Goal: Task Accomplishment & Management: Use online tool/utility

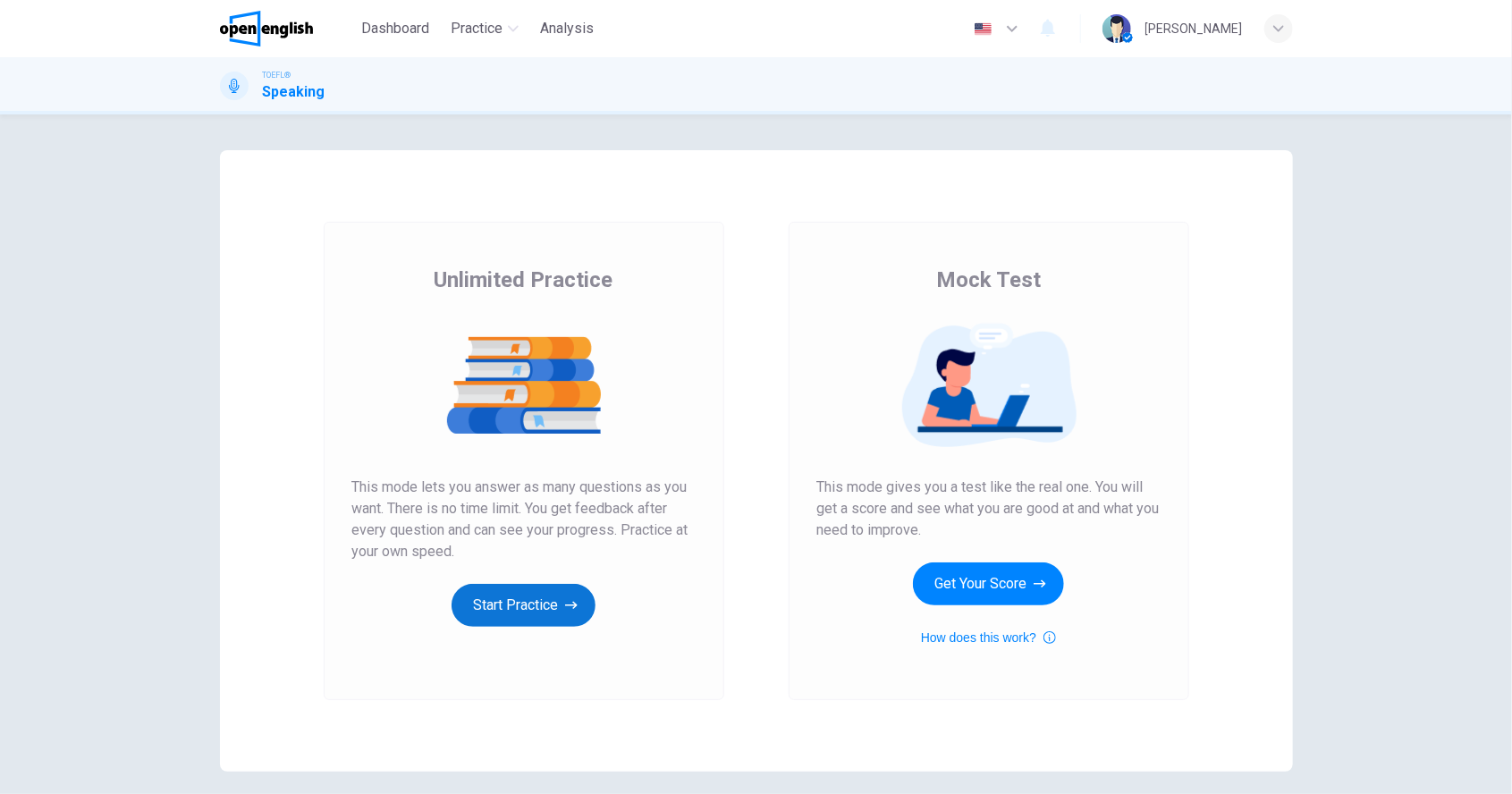
click at [546, 597] on button "Start Practice" at bounding box center [523, 605] width 144 height 43
click at [531, 609] on button "Start Practice" at bounding box center [523, 605] width 144 height 43
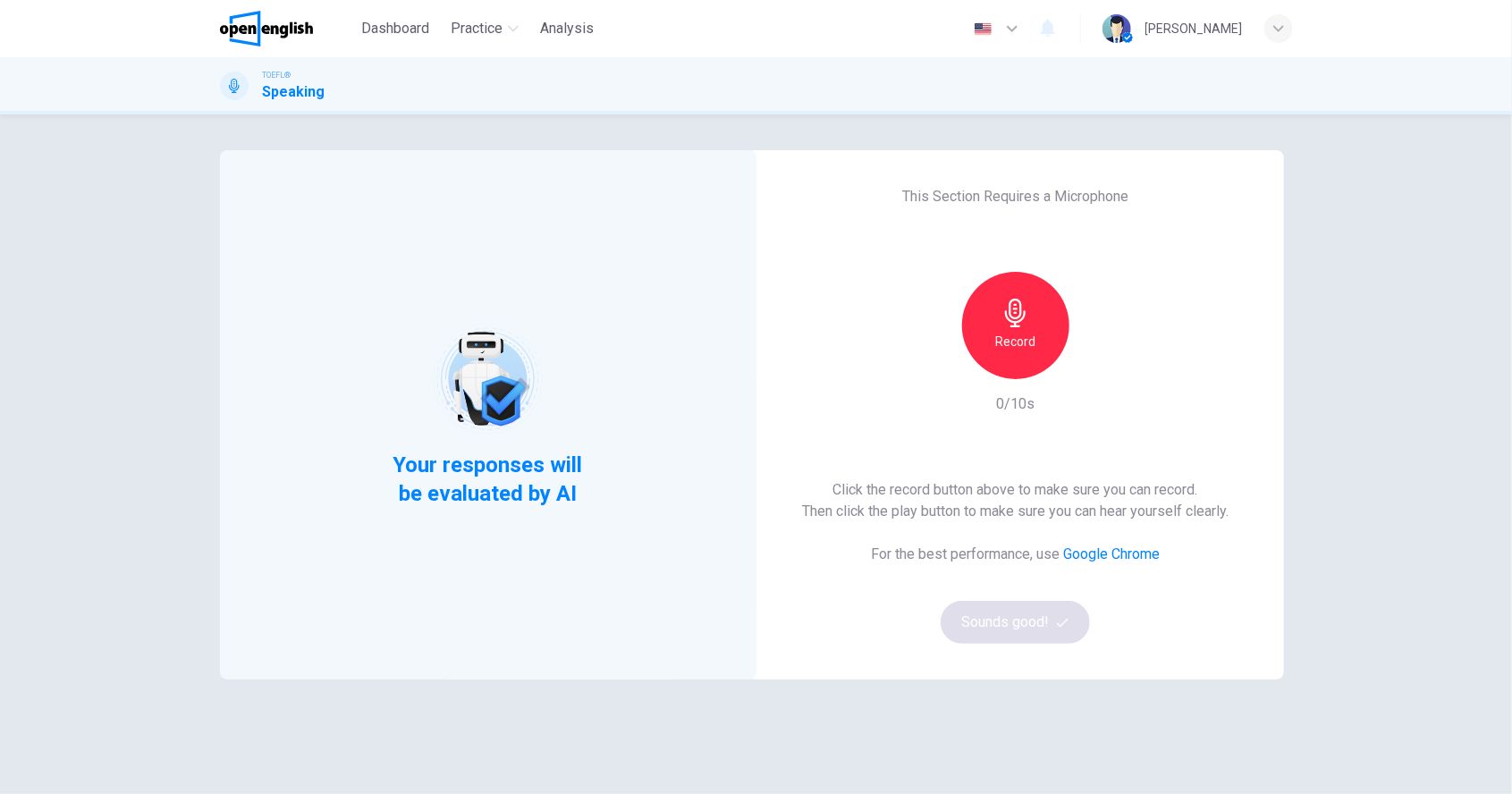
click at [1026, 354] on div "Record" at bounding box center [1015, 324] width 107 height 107
click at [1015, 351] on h6 "Stop" at bounding box center [1015, 341] width 26 height 22
click at [1017, 355] on div "Record" at bounding box center [1015, 324] width 107 height 107
click at [1028, 346] on h6 "Record" at bounding box center [1015, 341] width 40 height 22
click at [1006, 320] on icon "button" at bounding box center [1015, 312] width 28 height 28
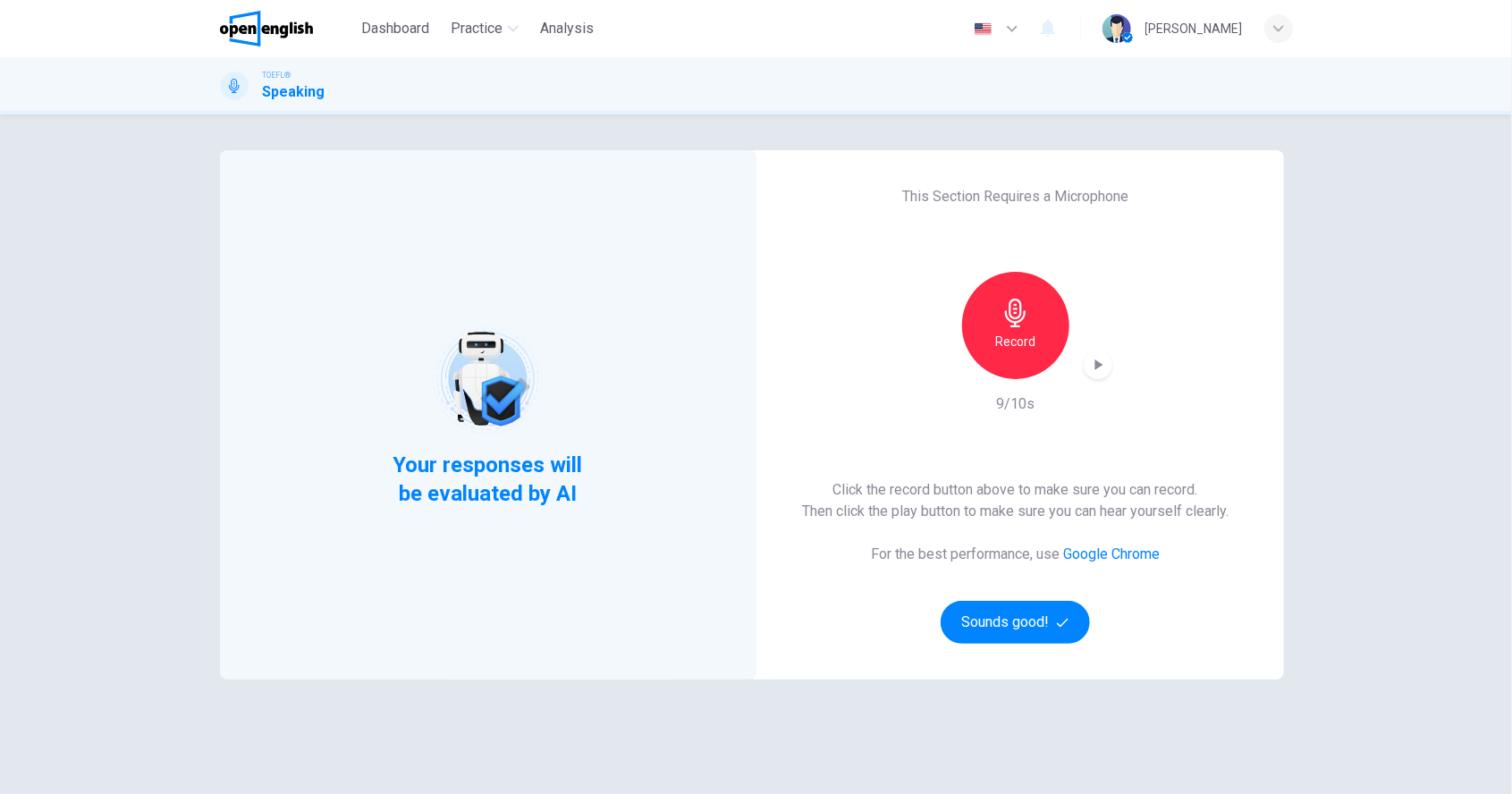
click at [1017, 350] on h6 "Record" at bounding box center [1015, 341] width 40 height 22
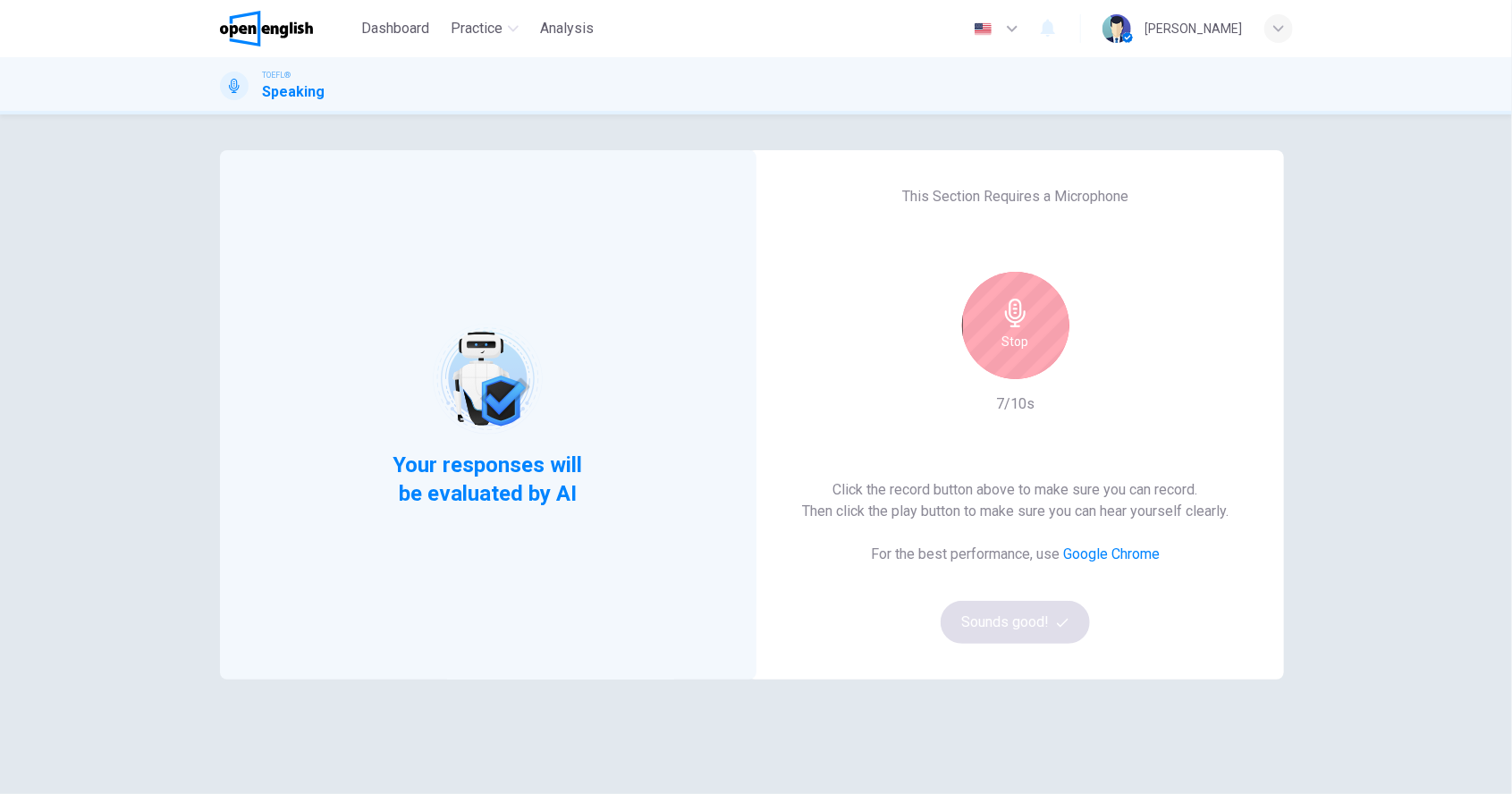
click at [1012, 330] on h6 "Stop" at bounding box center [1015, 341] width 26 height 22
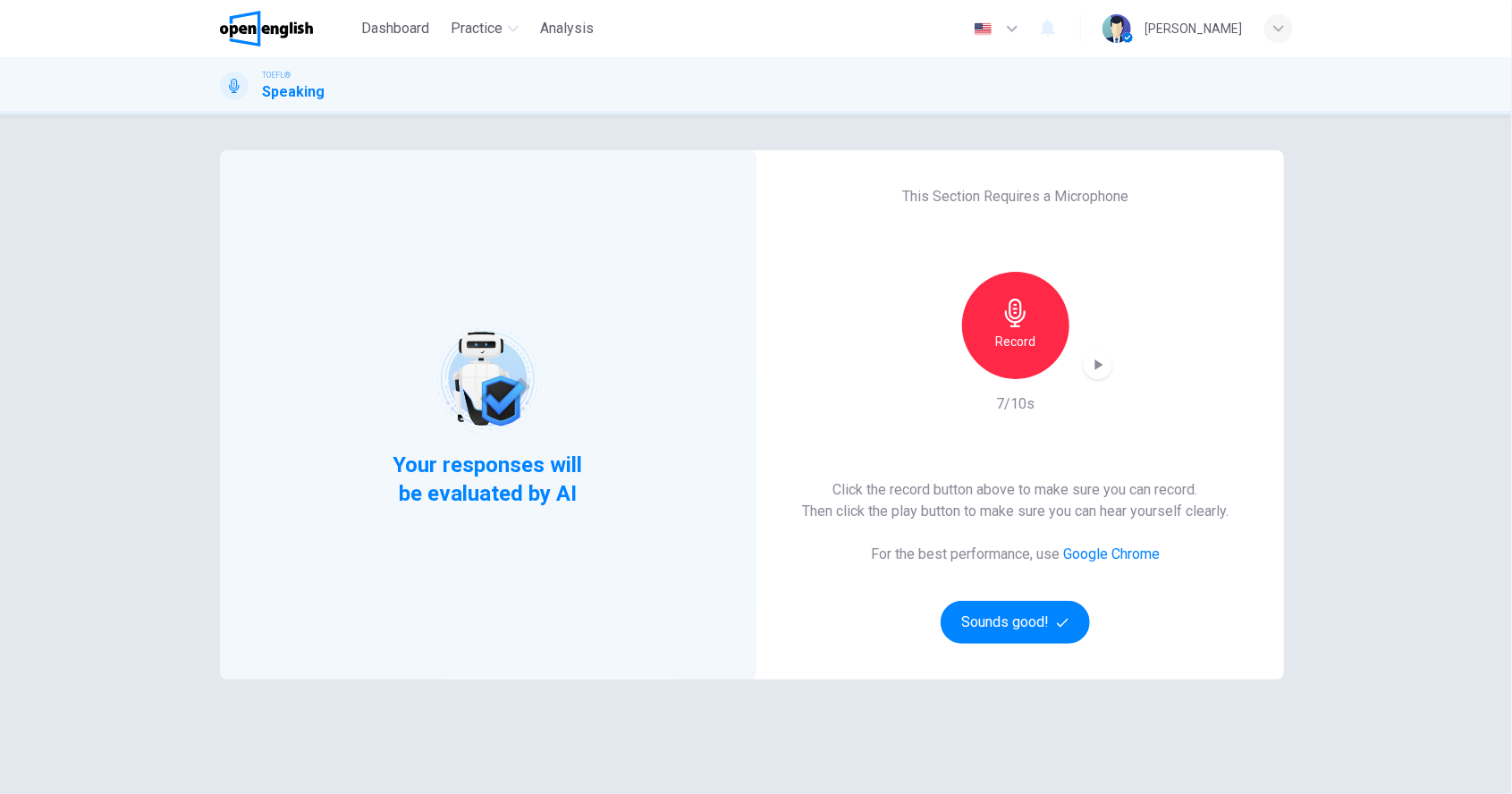
click at [1098, 368] on icon "button" at bounding box center [1097, 365] width 18 height 18
click at [1109, 378] on div "Record" at bounding box center [1015, 324] width 193 height 107
click at [1101, 361] on icon "button" at bounding box center [1097, 365] width 18 height 18
click at [1098, 354] on div "button" at bounding box center [1097, 364] width 28 height 28
click at [1087, 363] on div "button" at bounding box center [1097, 364] width 28 height 28
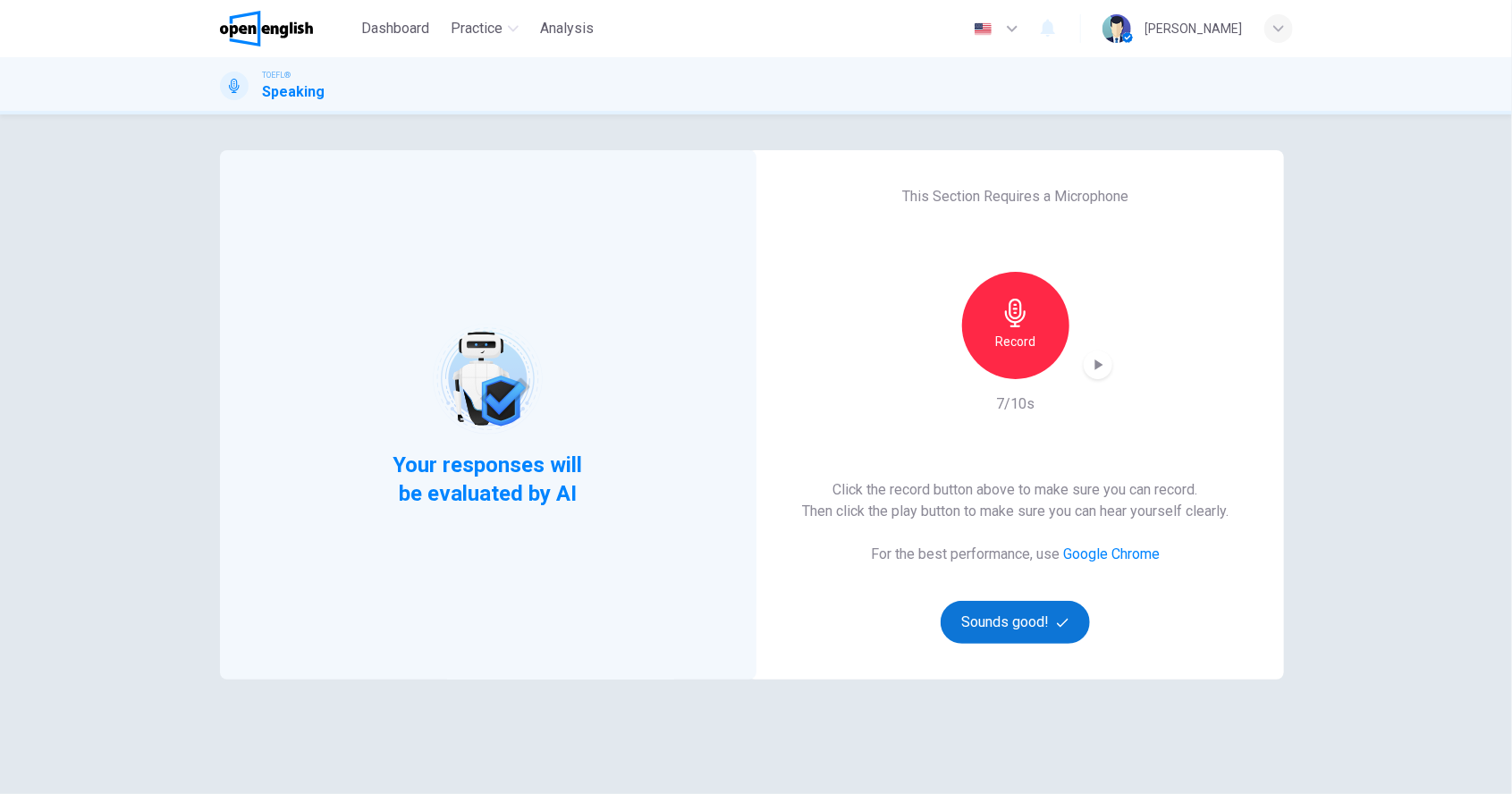
click at [994, 620] on button "Sounds good!" at bounding box center [1015, 622] width 150 height 43
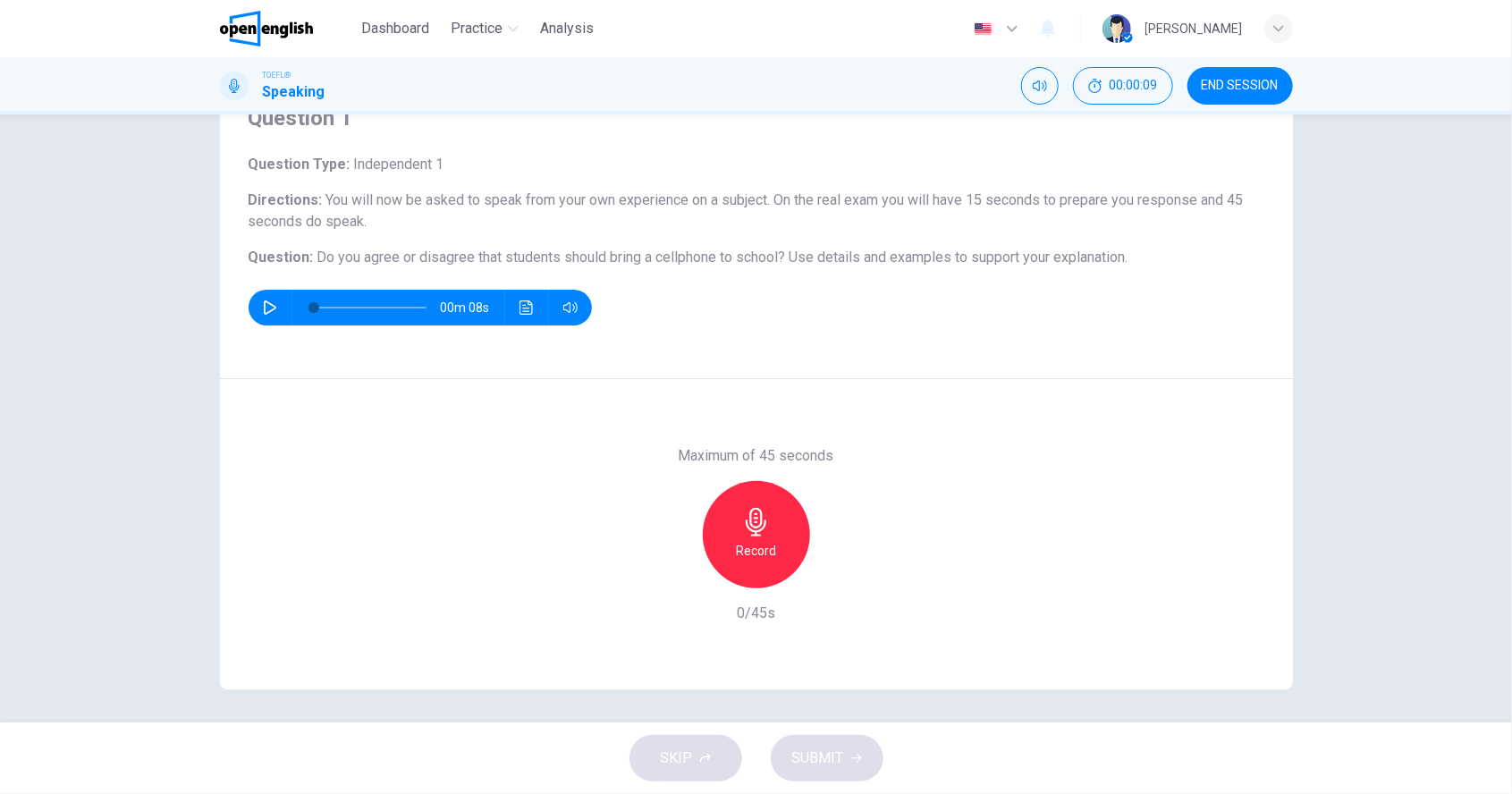
scroll to position [83, 0]
